Goal: Transaction & Acquisition: Subscribe to service/newsletter

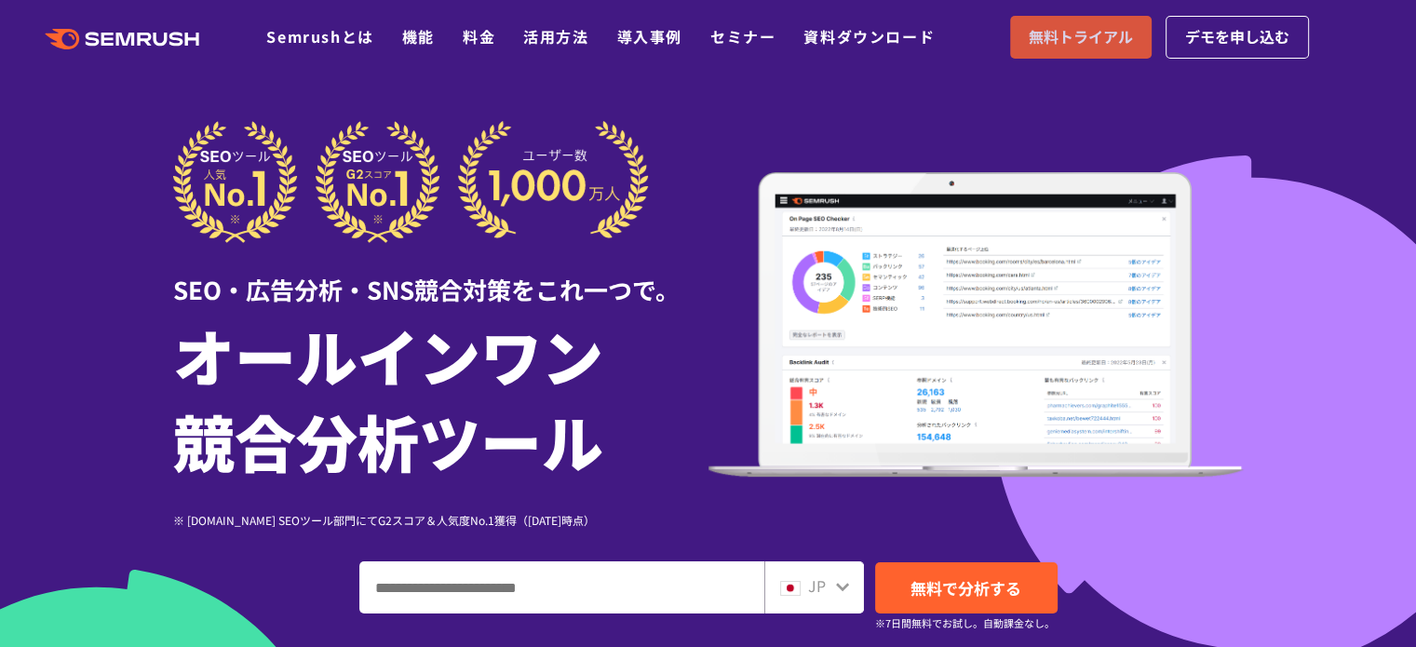
click at [1062, 51] on link "無料トライアル" at bounding box center [1080, 37] width 141 height 43
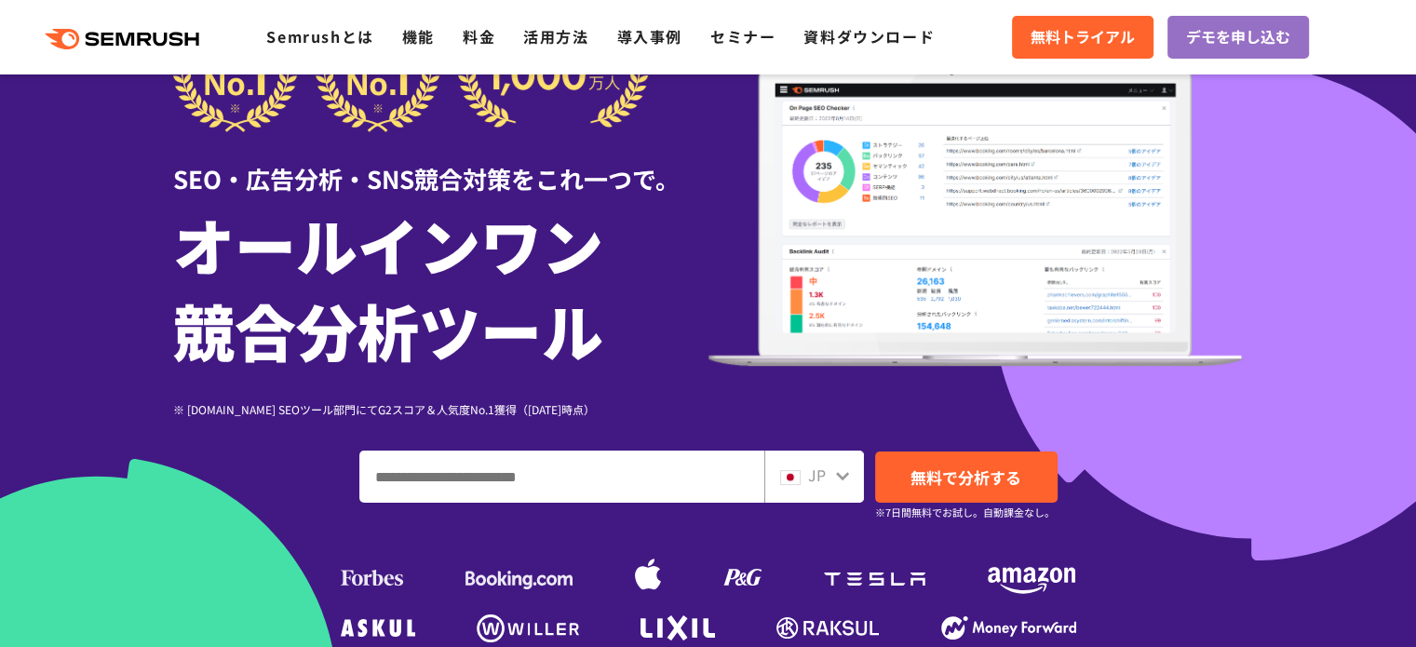
scroll to position [279, 0]
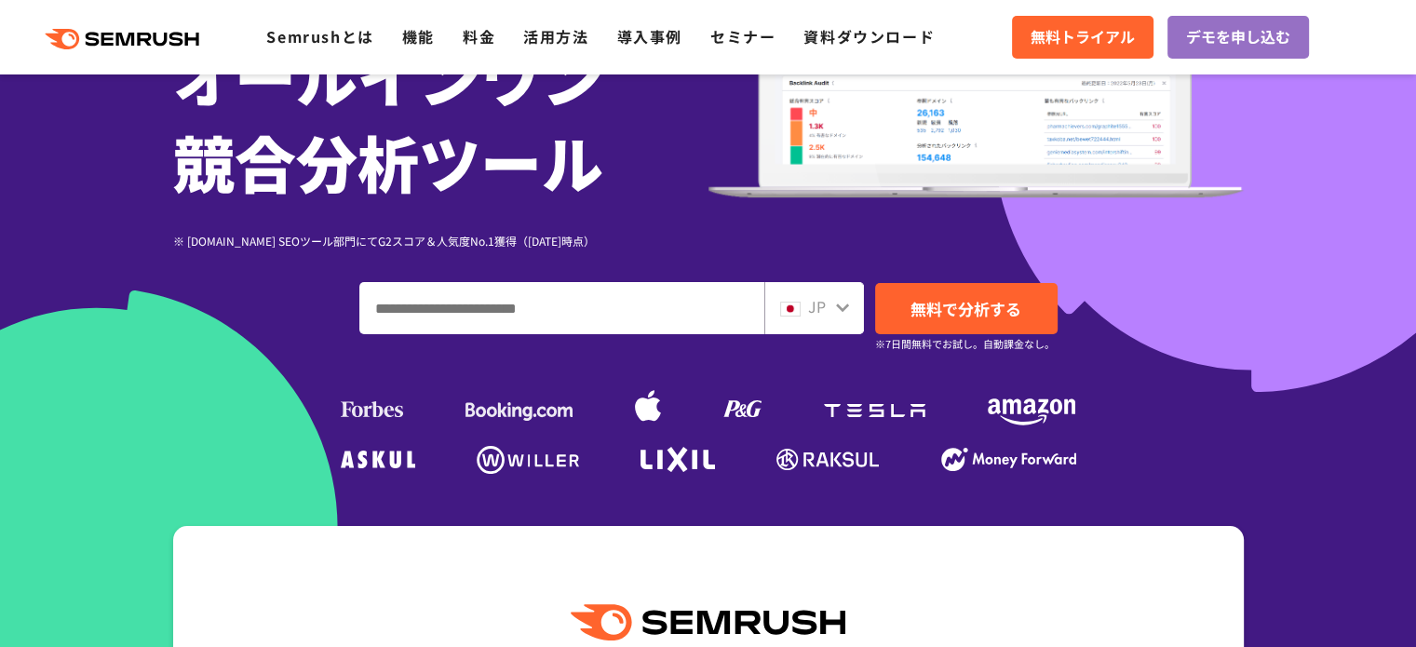
click at [553, 313] on input "ドメイン、キーワードまたはURLを入力してください" at bounding box center [561, 308] width 403 height 50
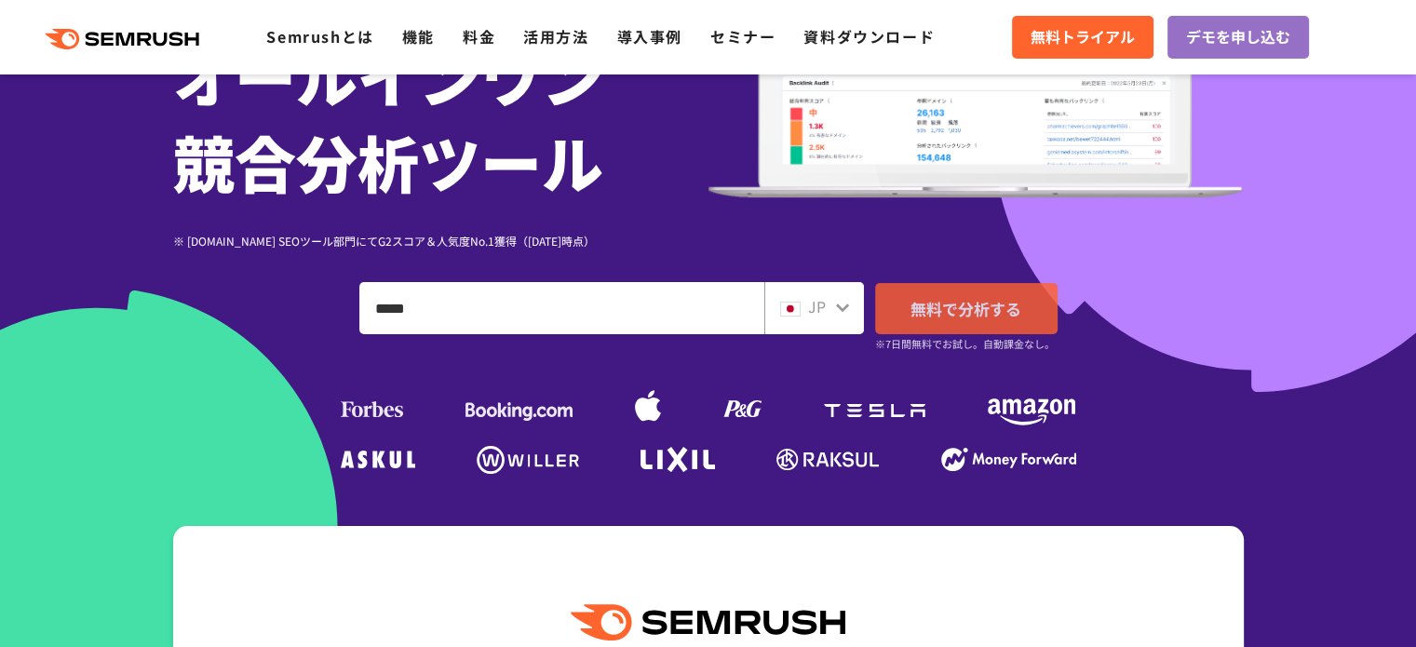
type input "*****"
click at [966, 311] on span "無料で分析する" at bounding box center [965, 308] width 111 height 23
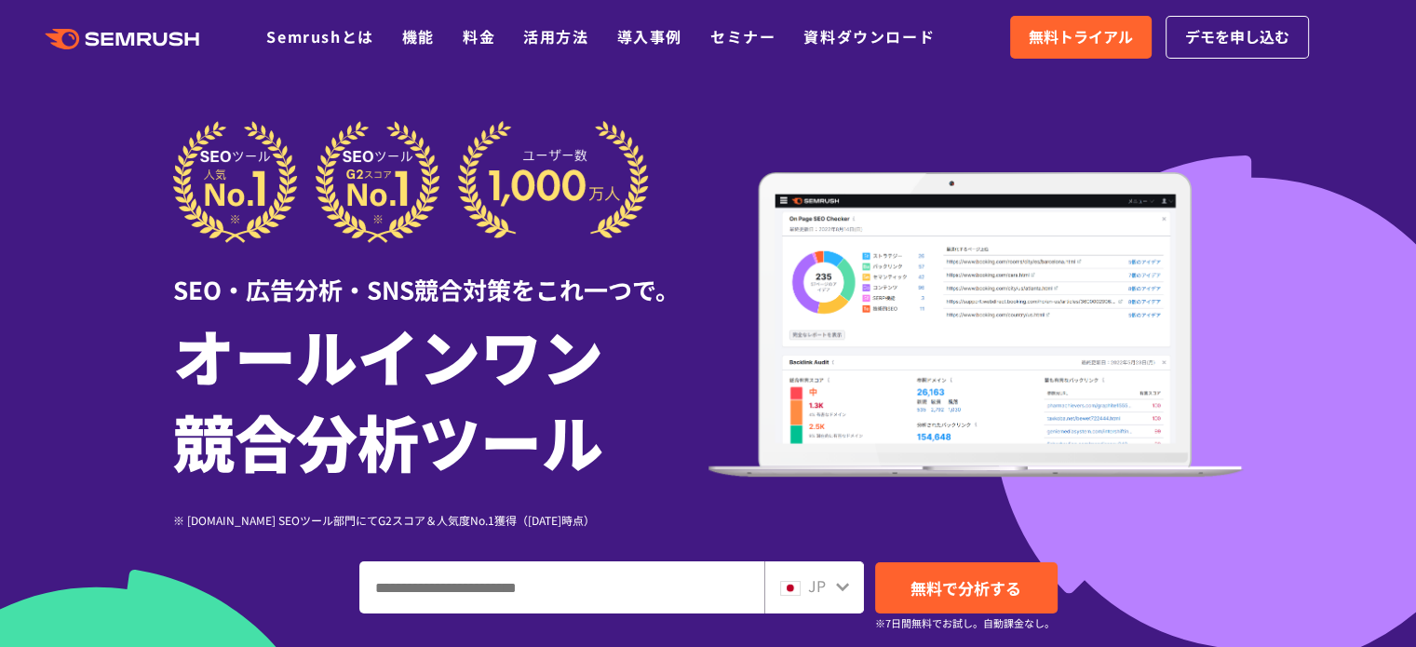
click at [417, 595] on input "ドメイン、キーワードまたはURLを入力してください" at bounding box center [561, 587] width 403 height 50
click at [448, 583] on input "ドメイン、キーワードまたはURLを入力してください" at bounding box center [561, 587] width 403 height 50
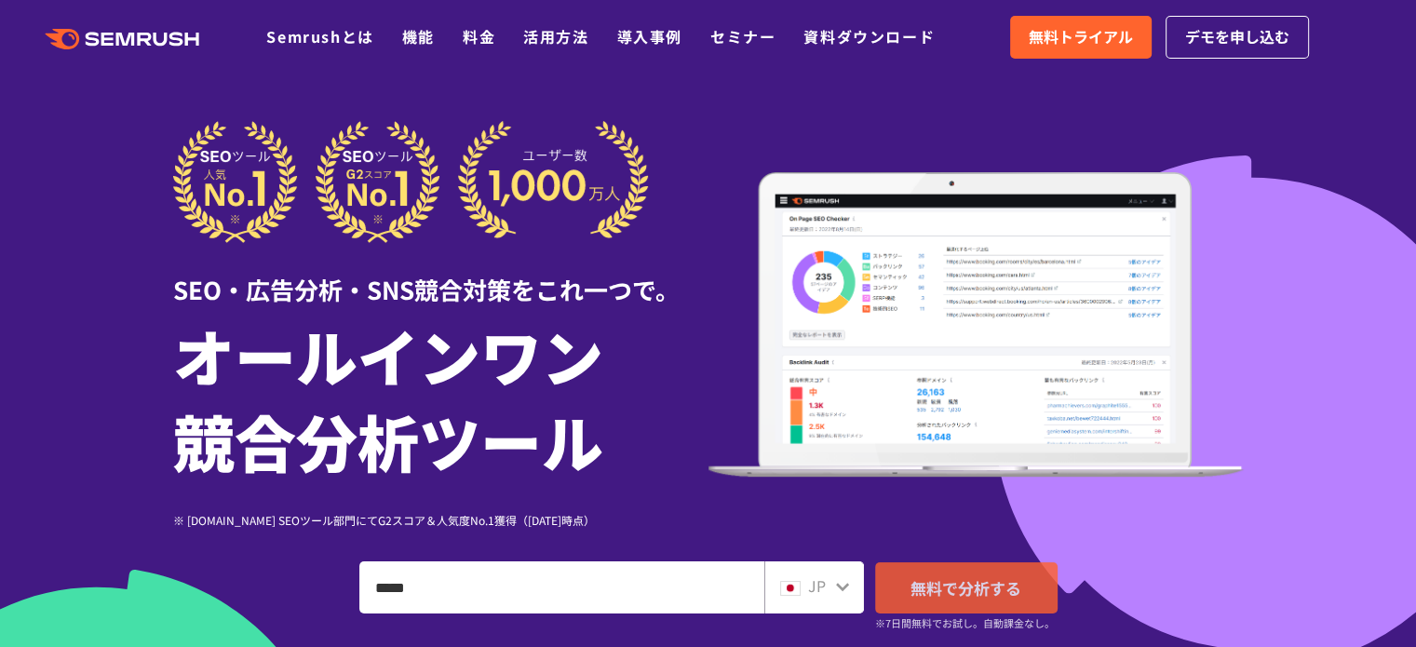
type input "*****"
click at [927, 584] on span "無料で分析する" at bounding box center [965, 587] width 111 height 23
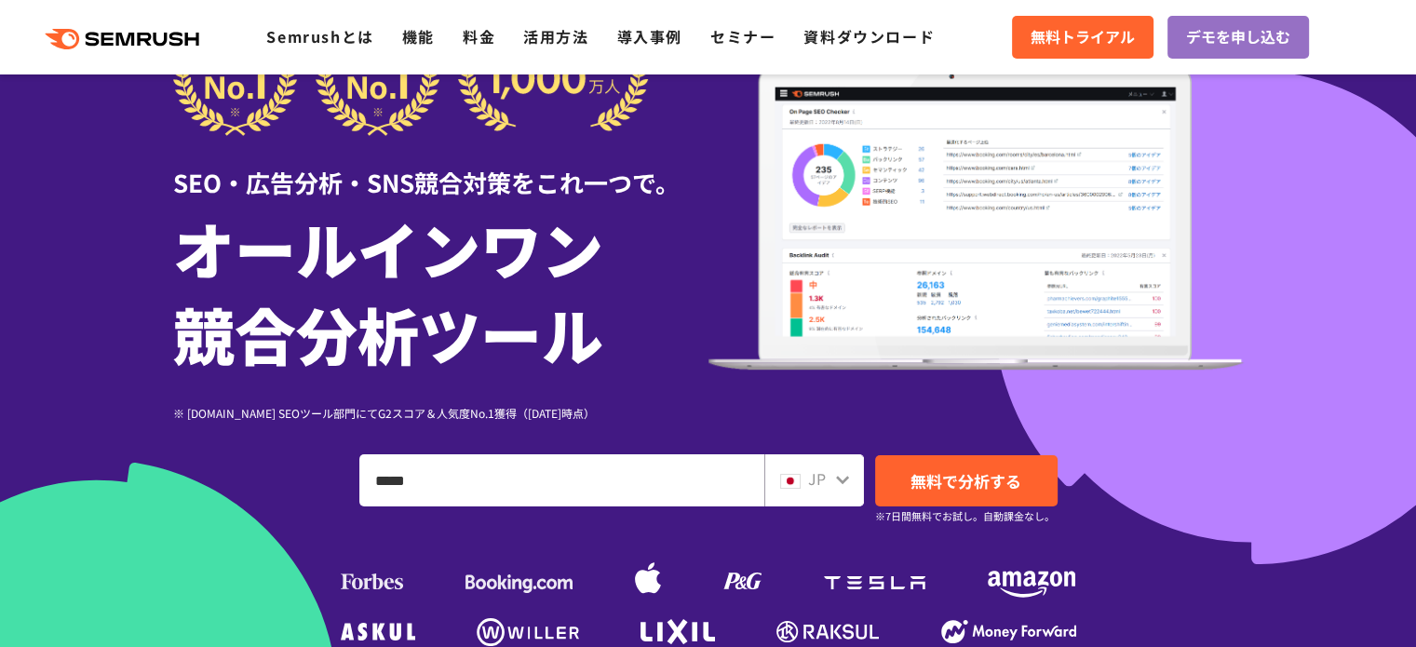
scroll to position [186, 0]
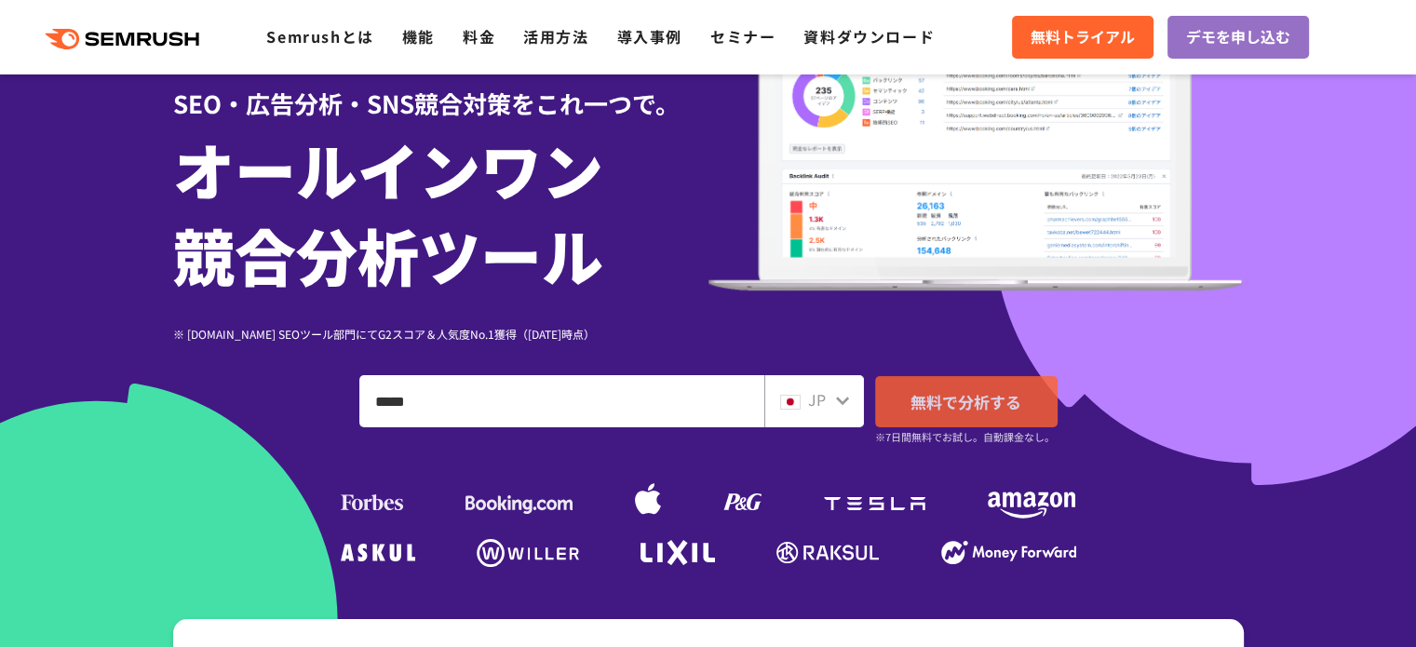
click at [931, 401] on span "無料で分析する" at bounding box center [965, 401] width 111 height 23
